Goal: Task Accomplishment & Management: Complete application form

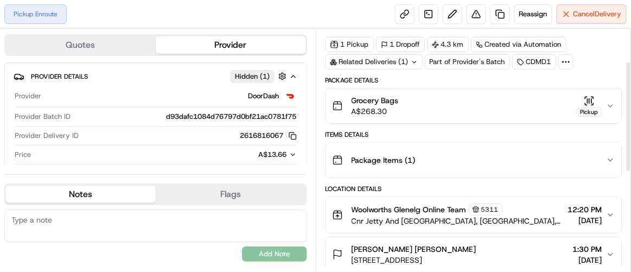
scroll to position [49, 0]
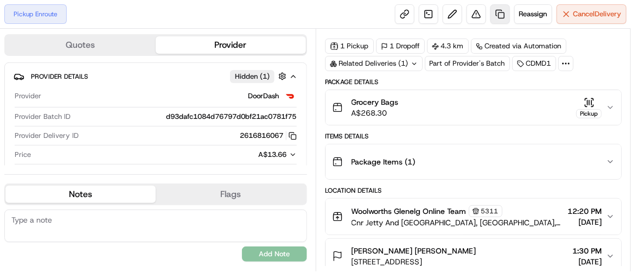
click at [501, 14] on link at bounding box center [501, 14] width 20 height 20
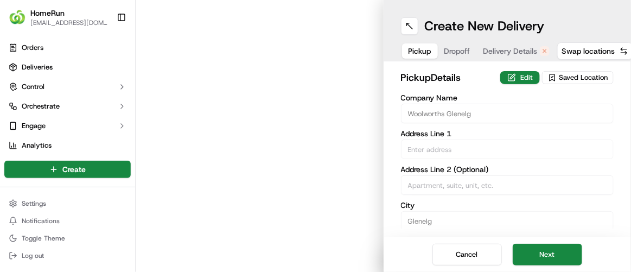
type input "Cnr Jetty And Brighton Rds"
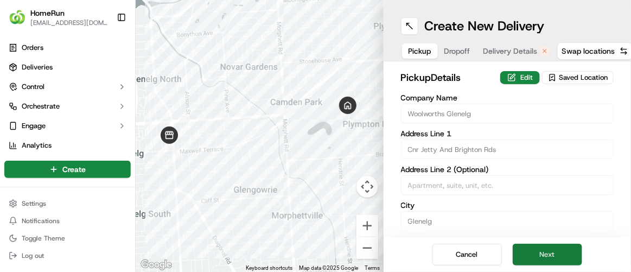
click at [570, 258] on button "Next" at bounding box center [547, 255] width 69 height 22
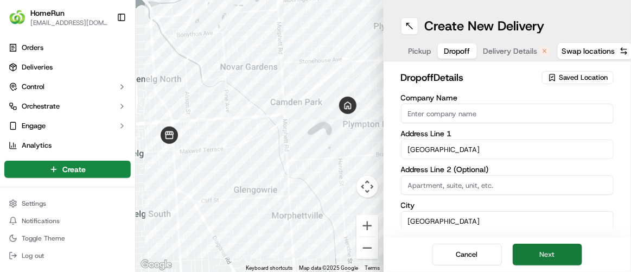
click at [570, 258] on button "Next" at bounding box center [547, 255] width 69 height 22
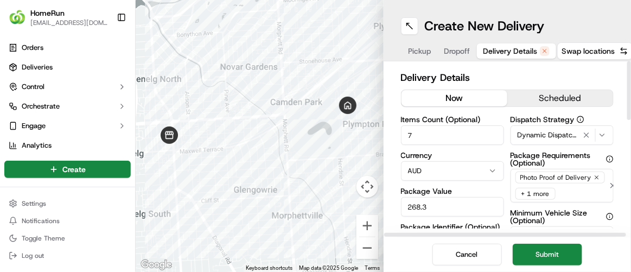
click at [442, 99] on button "now" at bounding box center [455, 98] width 106 height 16
click at [540, 252] on button "Submit" at bounding box center [547, 255] width 69 height 22
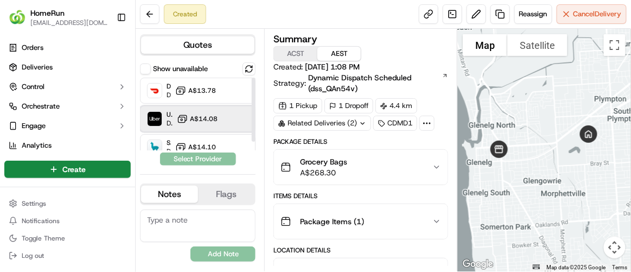
click at [227, 112] on div "Uber Dropoff ETA 49 minutes A$14.08" at bounding box center [198, 119] width 116 height 26
click at [206, 156] on button "Assign Provider" at bounding box center [198, 159] width 77 height 13
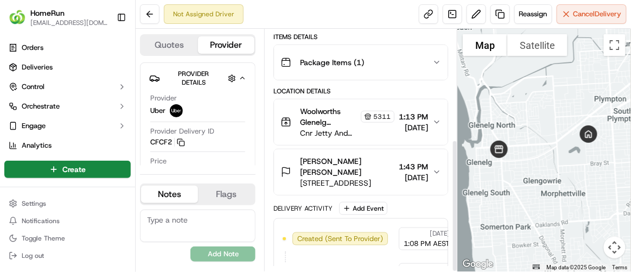
scroll to position [201, 0]
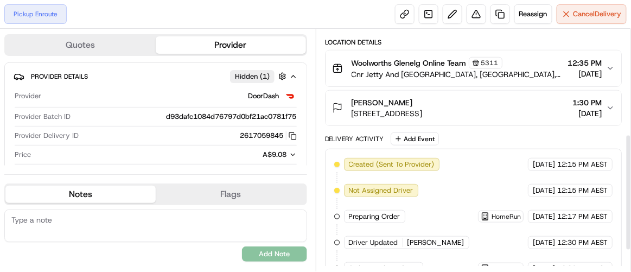
scroll to position [261, 0]
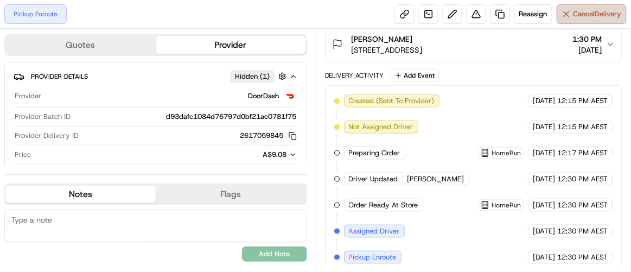
click at [579, 15] on span "Cancel Delivery" at bounding box center [598, 14] width 48 height 10
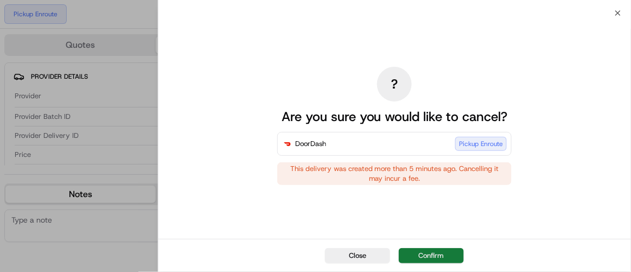
click at [430, 252] on button "Confirm" at bounding box center [431, 255] width 65 height 15
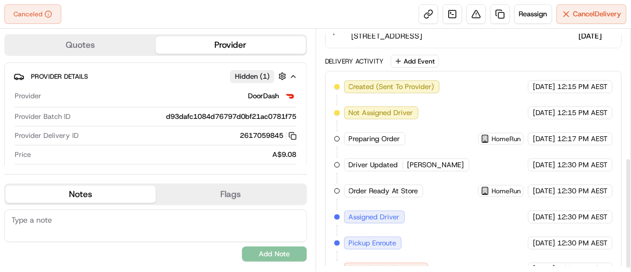
scroll to position [286, 0]
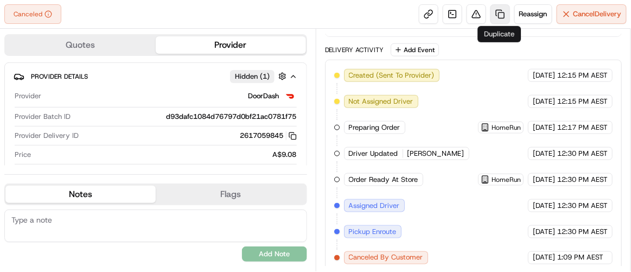
click at [502, 11] on link at bounding box center [501, 14] width 20 height 20
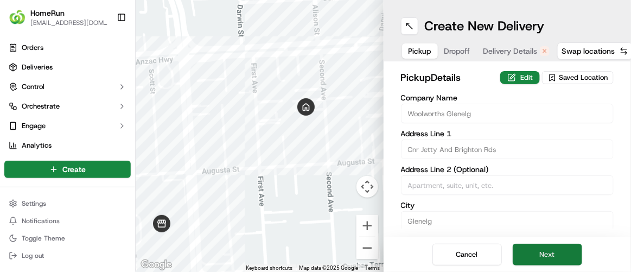
click at [554, 258] on button "Next" at bounding box center [547, 255] width 69 height 22
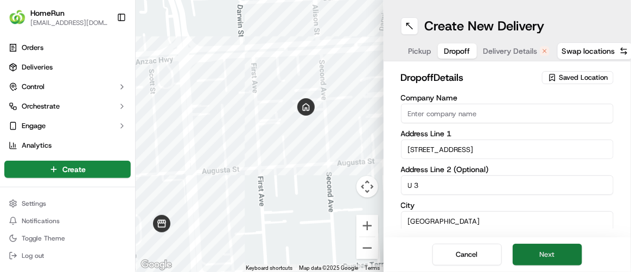
click at [554, 258] on button "Next" at bounding box center [547, 255] width 69 height 22
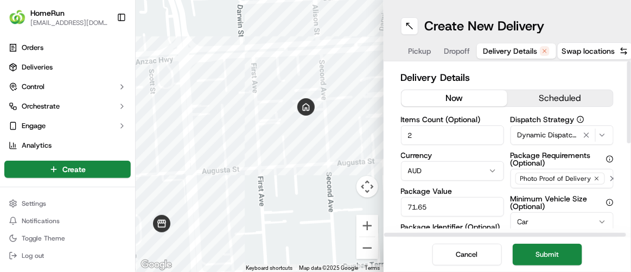
click at [472, 96] on button "now" at bounding box center [455, 98] width 106 height 16
click at [550, 257] on button "Submit" at bounding box center [547, 255] width 69 height 22
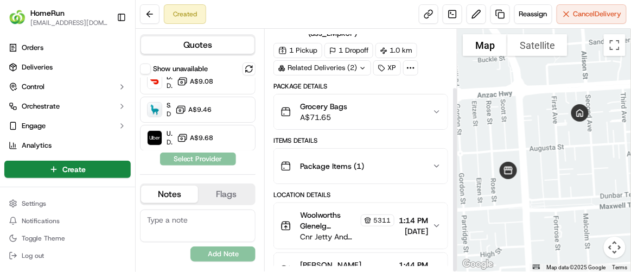
scroll to position [75, 0]
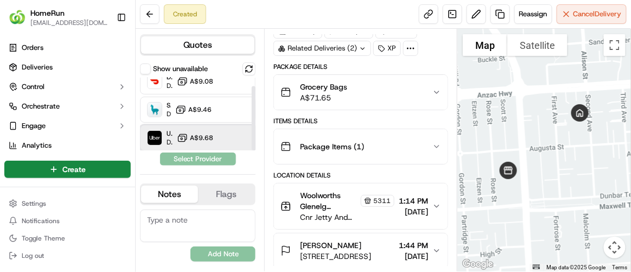
click at [219, 135] on div "Uber Dropoff ETA 42 minutes A$9.68" at bounding box center [198, 138] width 116 height 26
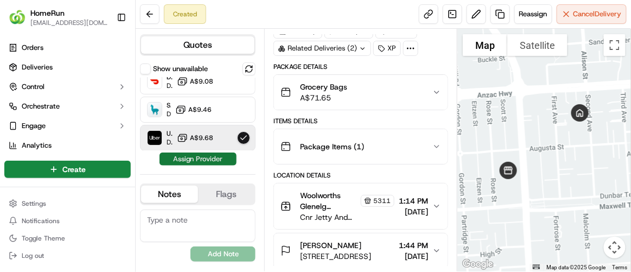
click at [210, 158] on button "Assign Provider" at bounding box center [198, 159] width 77 height 13
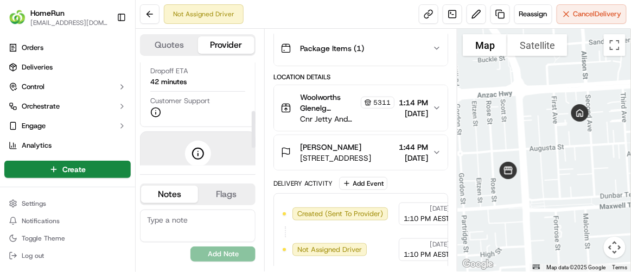
scroll to position [136, 0]
